Goal: Task Accomplishment & Management: Manage account settings

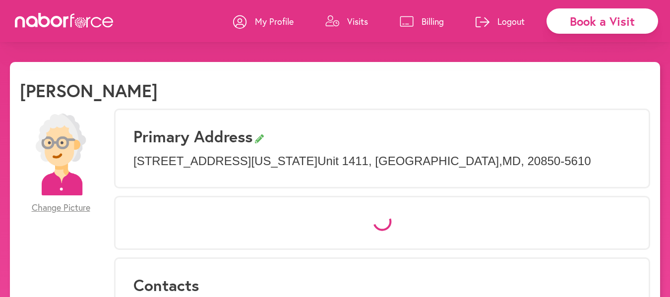
select select "*"
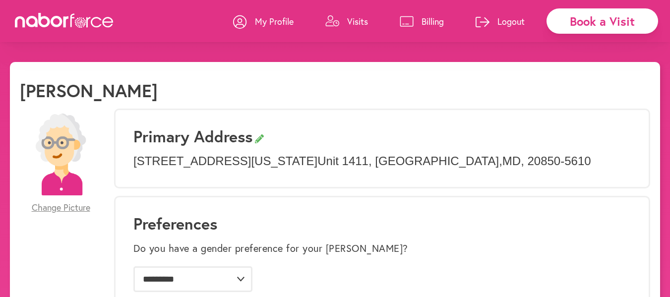
click at [422, 17] on p "Billing" at bounding box center [433, 21] width 22 height 12
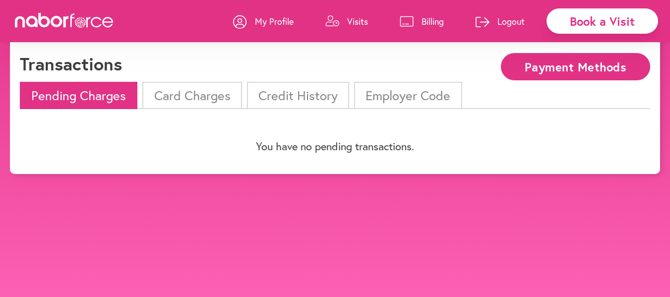
scroll to position [50, 0]
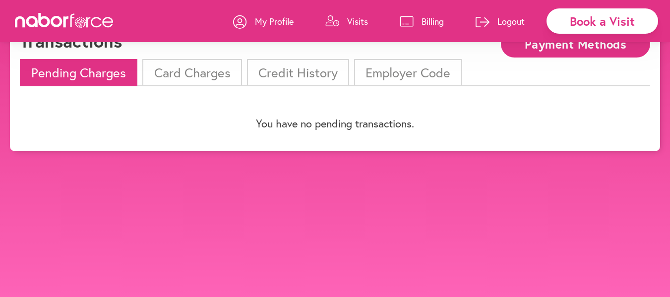
click at [201, 68] on li "Card Charges" at bounding box center [191, 72] width 99 height 27
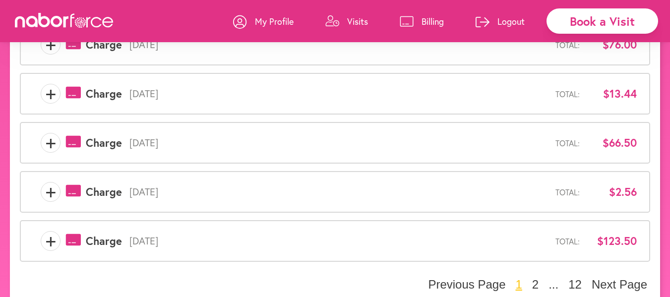
scroll to position [411, 0]
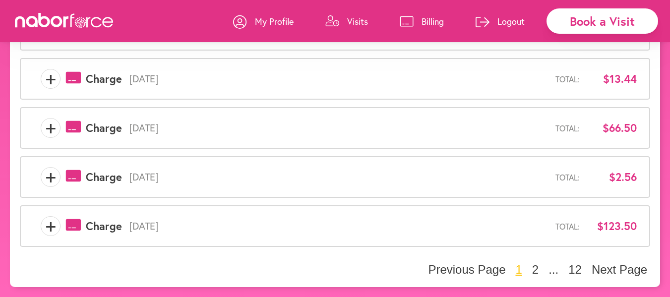
click at [49, 228] on span "+" at bounding box center [50, 226] width 19 height 20
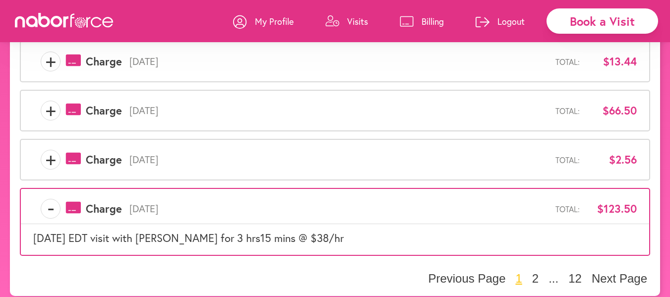
scroll to position [438, 0]
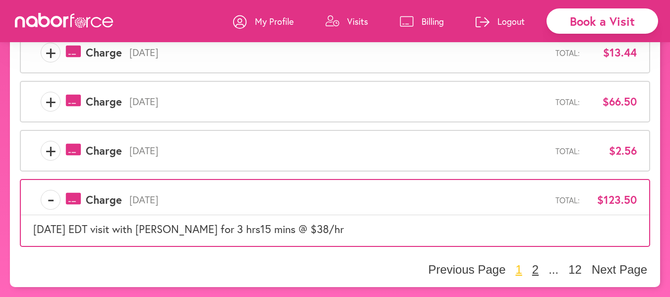
click at [535, 268] on button "2" at bounding box center [536, 270] width 12 height 15
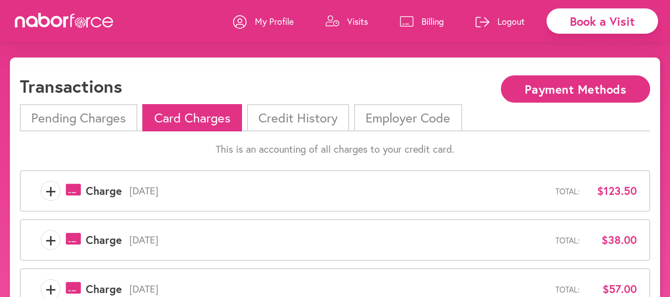
scroll to position [0, 0]
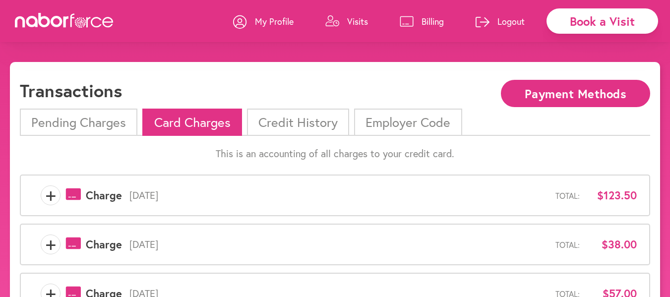
click at [48, 193] on span "+" at bounding box center [50, 196] width 19 height 20
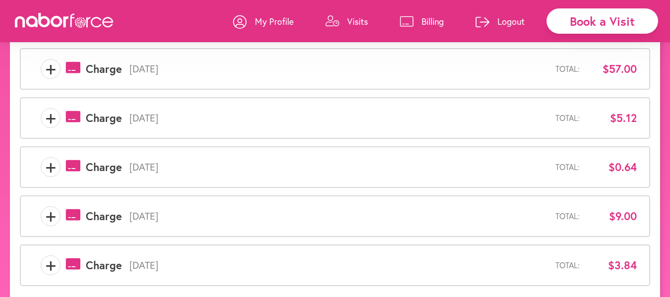
scroll to position [438, 0]
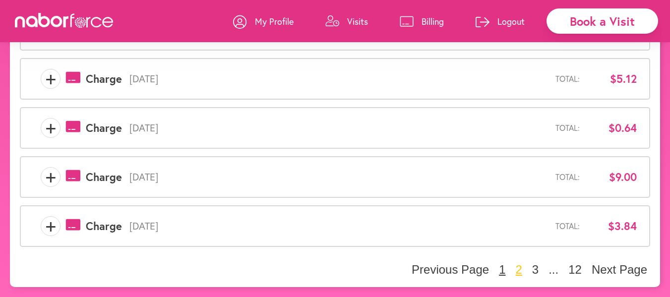
click at [503, 266] on button "1" at bounding box center [502, 270] width 12 height 15
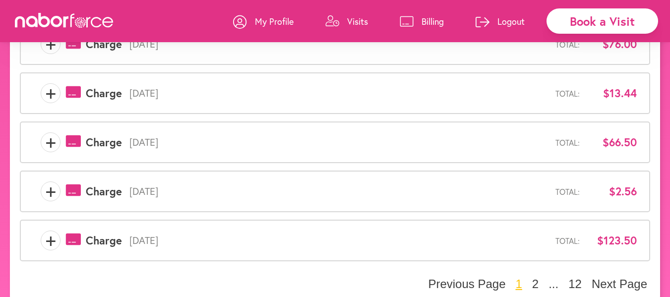
scroll to position [411, 0]
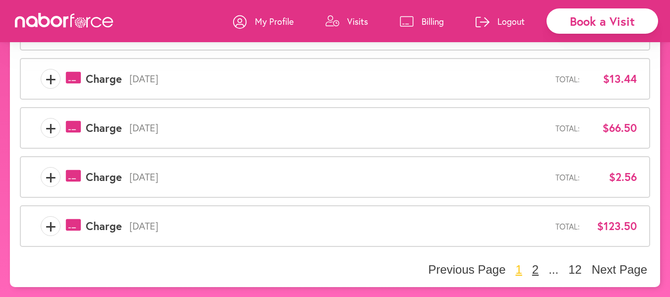
click at [536, 269] on button "2" at bounding box center [536, 270] width 12 height 15
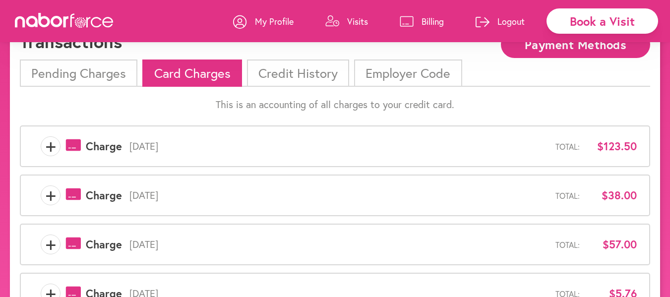
scroll to position [50, 0]
click at [48, 140] on span "+" at bounding box center [50, 146] width 19 height 20
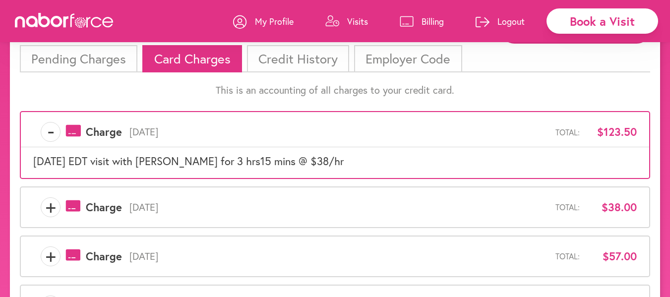
scroll to position [0, 0]
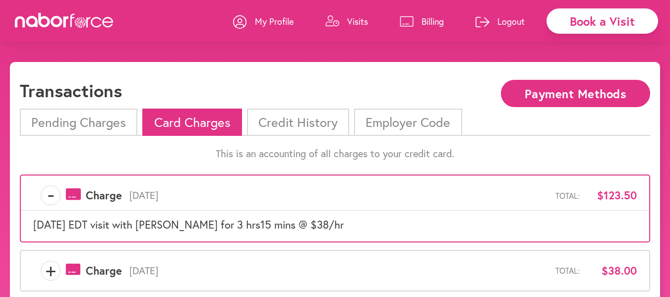
click at [61, 21] on icon at bounding box center [57, 21] width 12 height 11
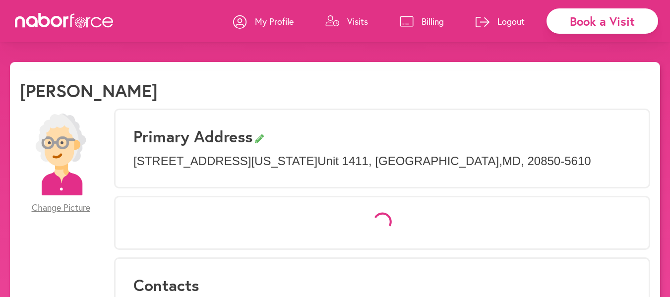
select select "*"
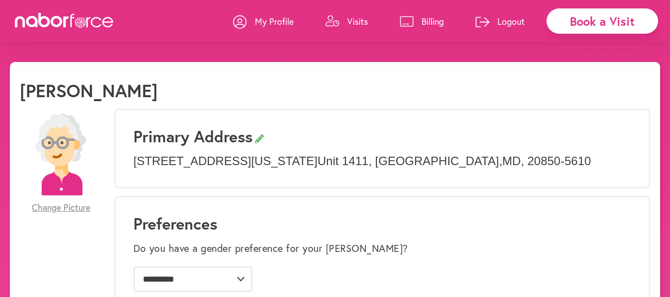
click at [41, 16] on icon at bounding box center [45, 20] width 12 height 14
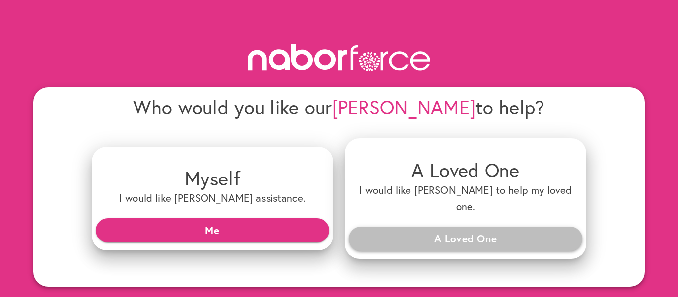
click at [476, 230] on span "A Loved One" at bounding box center [465, 239] width 217 height 18
click at [445, 230] on span "A Loved One" at bounding box center [465, 239] width 217 height 18
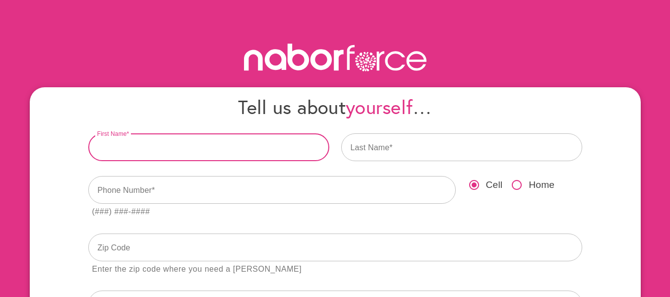
click at [146, 147] on input "text" at bounding box center [208, 148] width 241 height 28
type input "********"
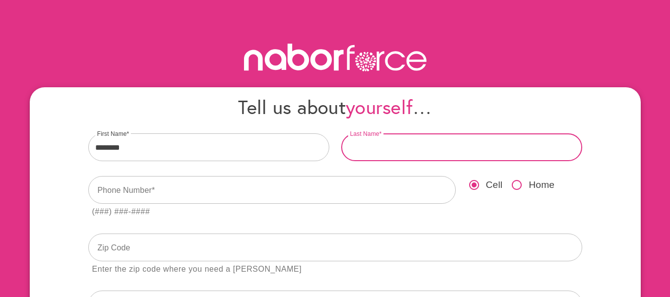
click at [436, 160] on input "text" at bounding box center [461, 148] width 241 height 28
type input "******"
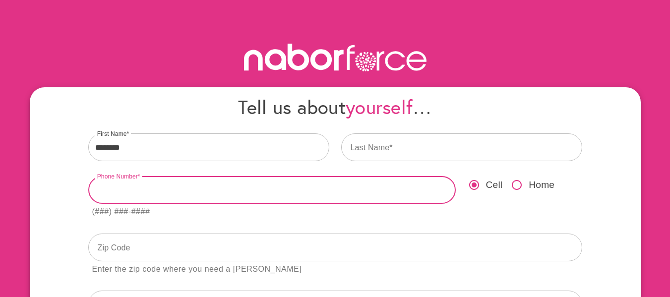
click at [253, 190] on input "tel" at bounding box center [272, 190] width 368 height 28
type input "**********"
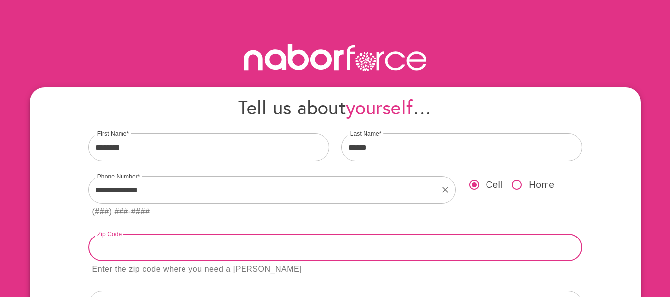
click at [138, 247] on input "text" at bounding box center [335, 248] width 494 height 28
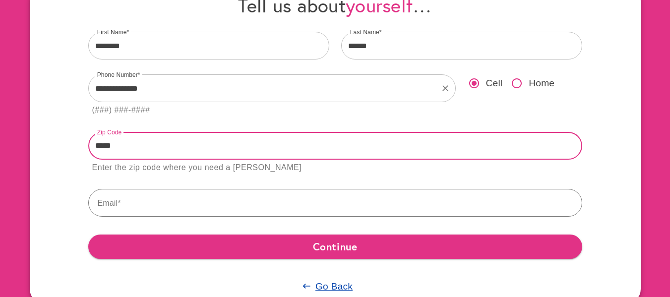
scroll to position [129, 0]
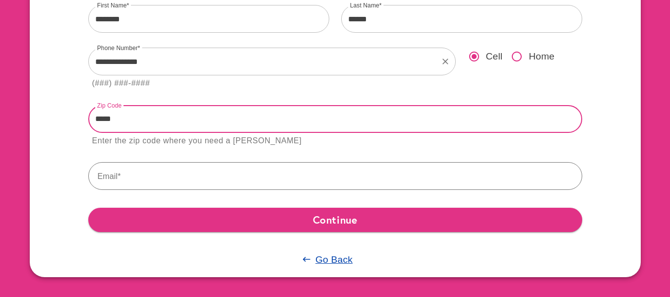
type input "*****"
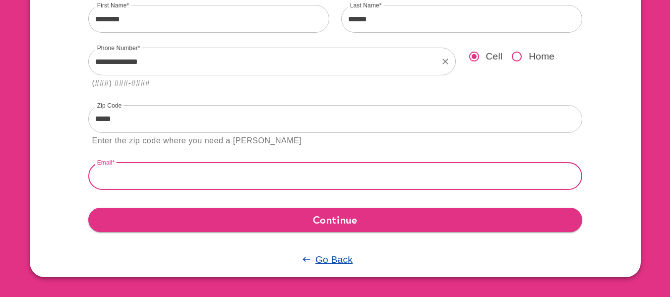
click at [186, 175] on input "text" at bounding box center [335, 176] width 494 height 28
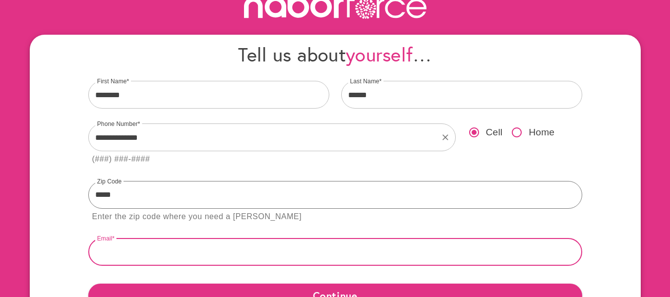
scroll to position [0, 0]
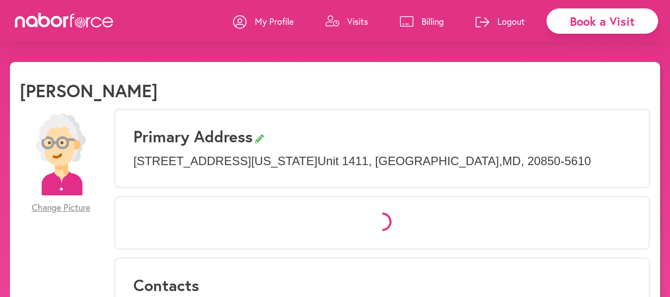
select select "*"
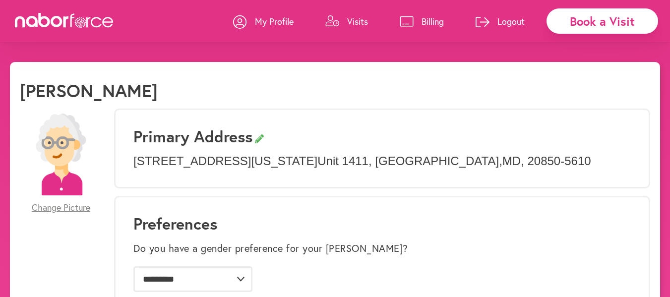
click at [513, 19] on p "Logout" at bounding box center [511, 21] width 27 height 12
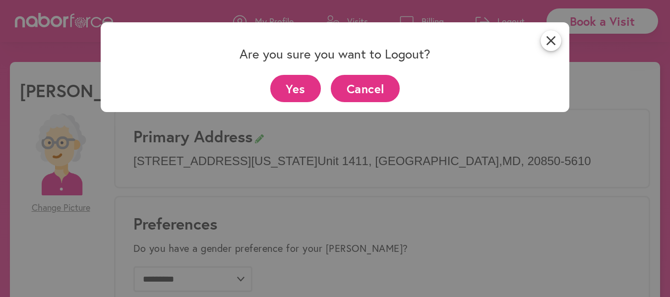
click at [299, 85] on button "Yes" at bounding box center [295, 88] width 51 height 27
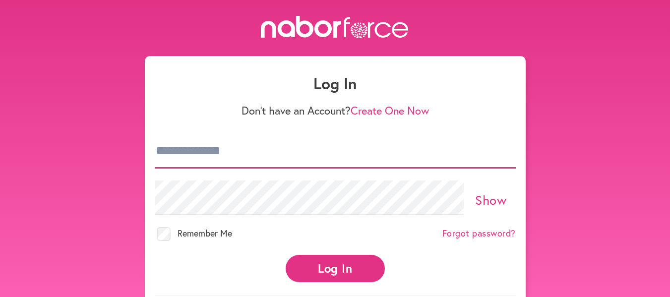
click at [225, 149] on input "email" at bounding box center [335, 151] width 361 height 35
click at [206, 148] on input "**********" at bounding box center [335, 151] width 361 height 35
click at [258, 146] on input "**********" at bounding box center [335, 151] width 361 height 35
type input "**********"
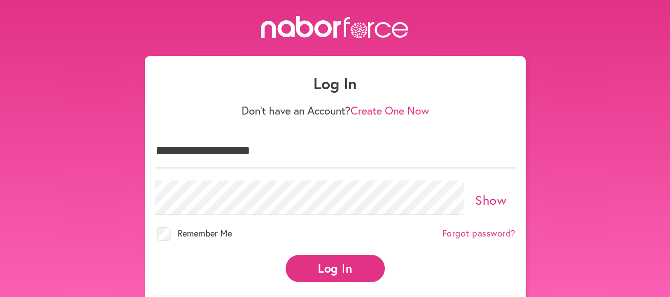
click at [492, 199] on link "Show" at bounding box center [490, 200] width 31 height 17
click at [330, 268] on button "Log In" at bounding box center [335, 268] width 99 height 27
